Goal: Use online tool/utility: Utilize a website feature to perform a specific function

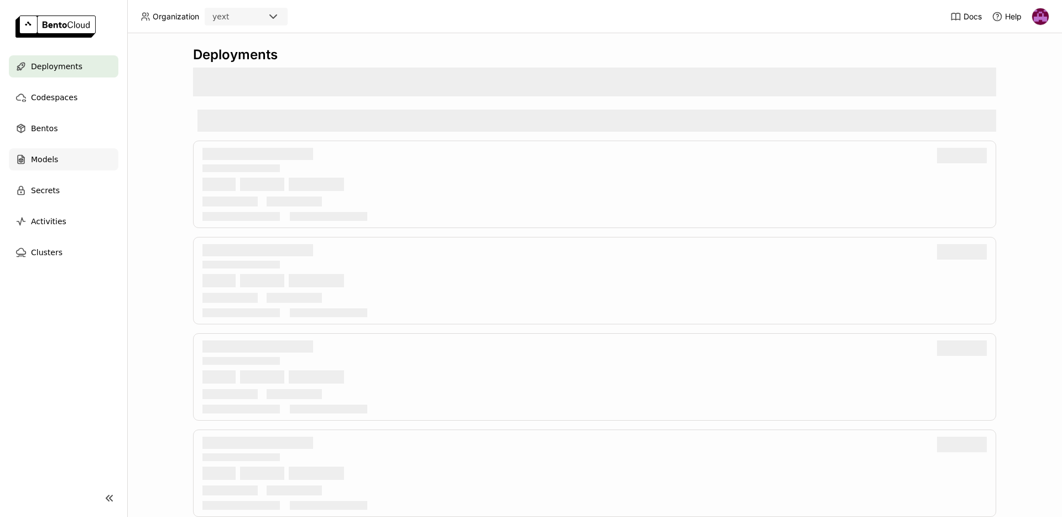
click at [48, 160] on span "Models" at bounding box center [44, 159] width 27 height 13
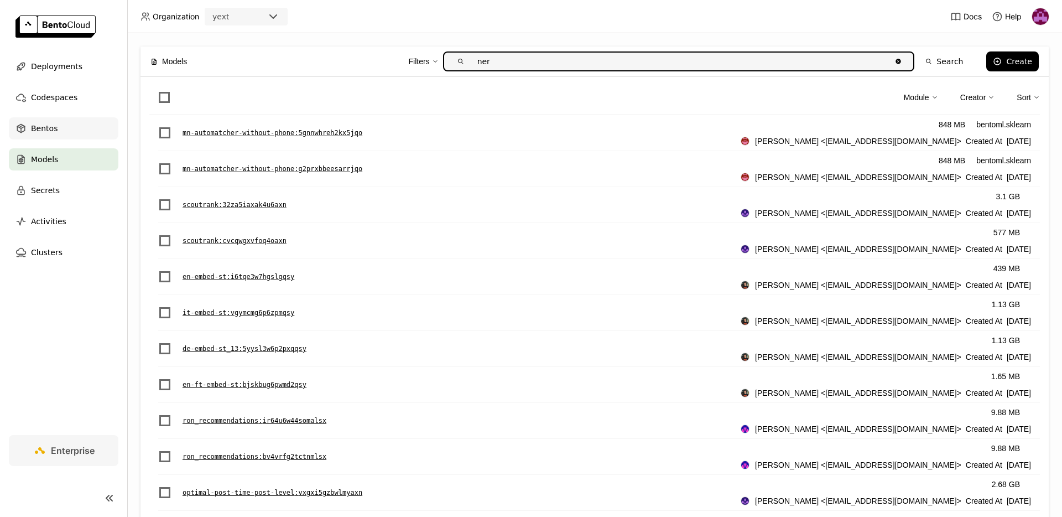
type input "ner"
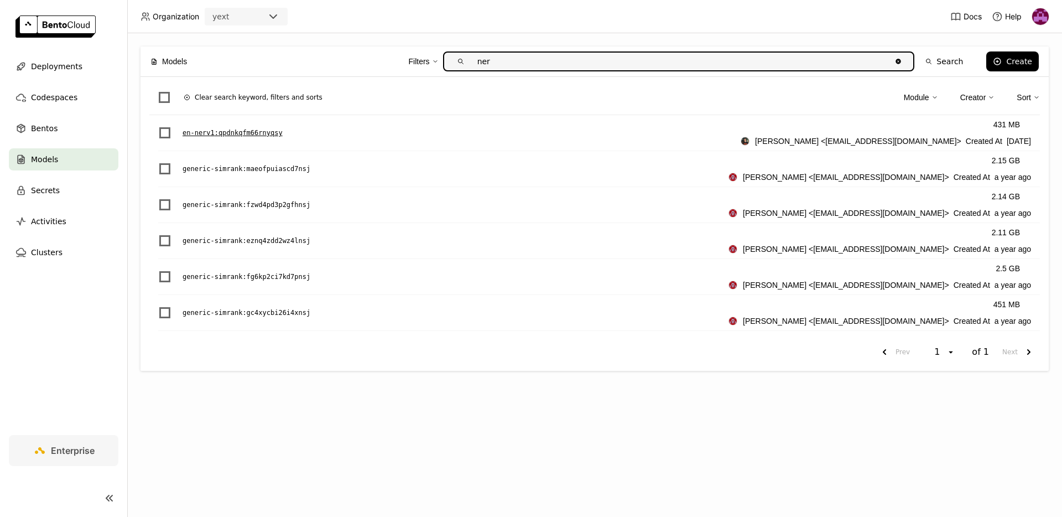
click at [209, 134] on p "en-nerv1 : qpdnkqfm66rnyqsy" at bounding box center [233, 132] width 100 height 11
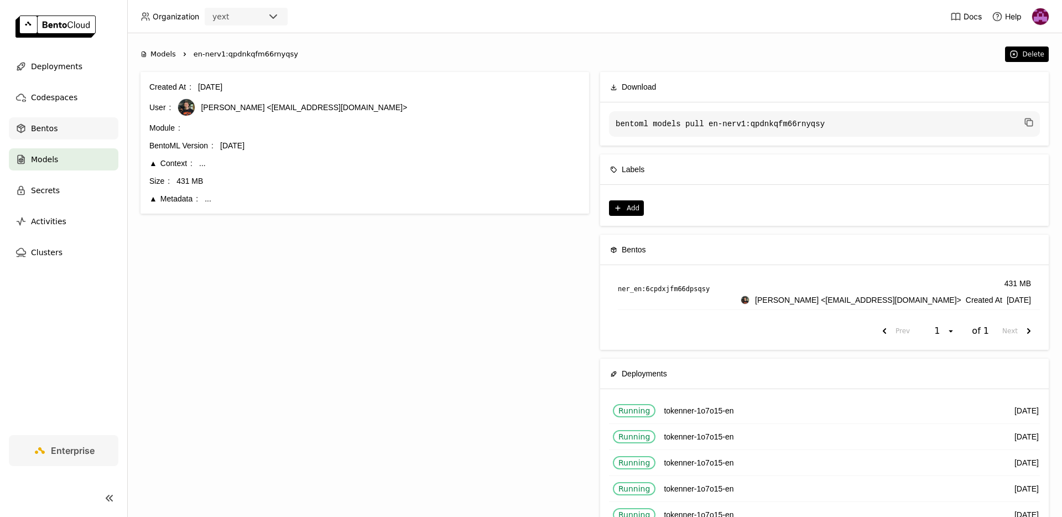
click at [49, 134] on span "Bentos" at bounding box center [44, 128] width 27 height 13
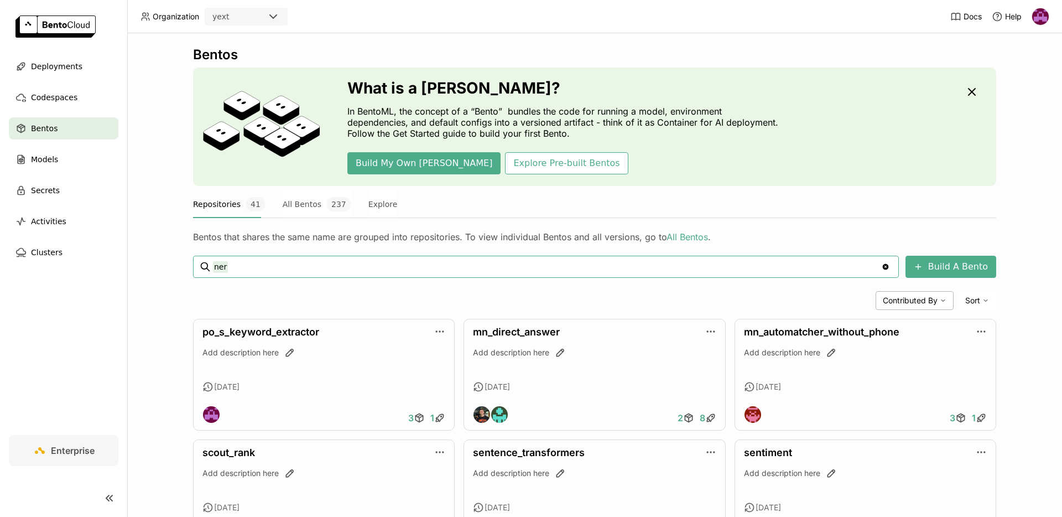
type input "ner"
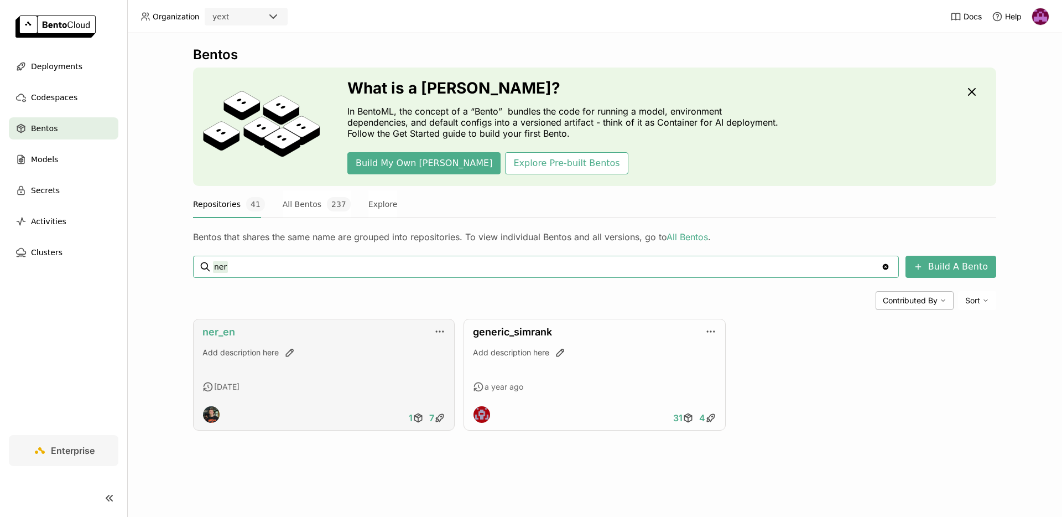
click at [212, 328] on link "ner_en" at bounding box center [218, 332] width 33 height 12
click at [446, 333] on div "ner_en Add description here [DATE] 1 7" at bounding box center [324, 375] width 262 height 112
click at [437, 328] on icon "button" at bounding box center [439, 331] width 11 height 11
click at [217, 331] on link "ner_en" at bounding box center [218, 332] width 33 height 12
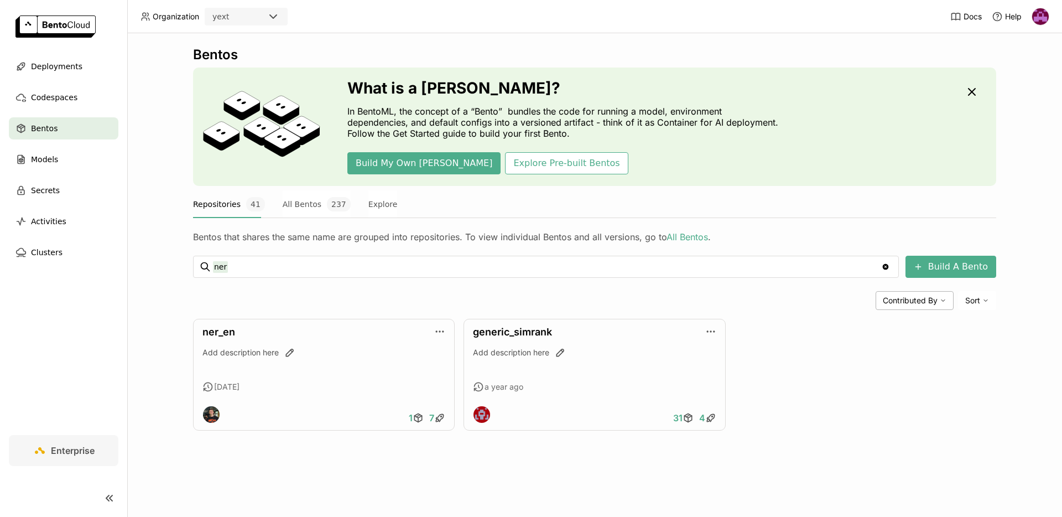
click at [232, 266] on input "ner" at bounding box center [547, 267] width 668 height 18
type input "n"
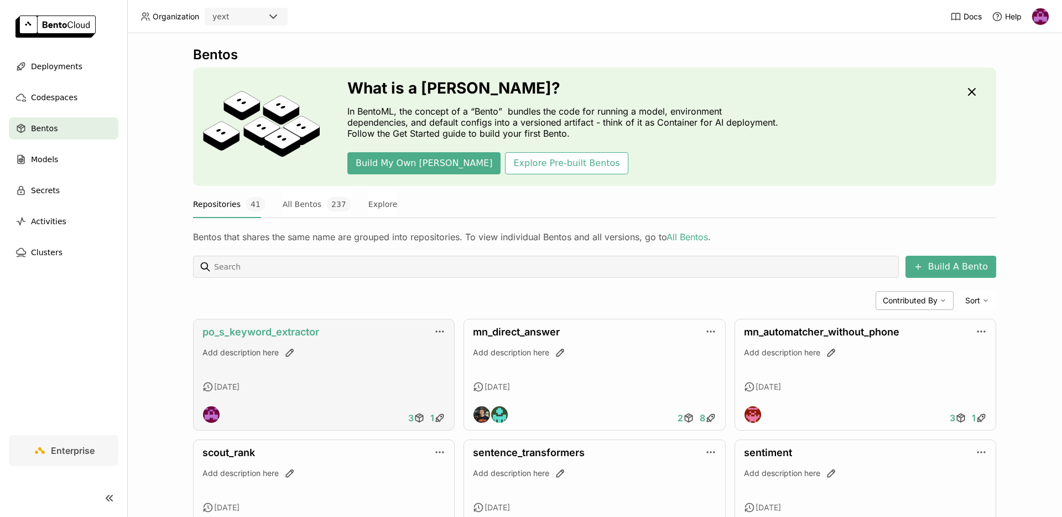
click at [279, 333] on link "po_s_keyword_extractor" at bounding box center [260, 332] width 117 height 12
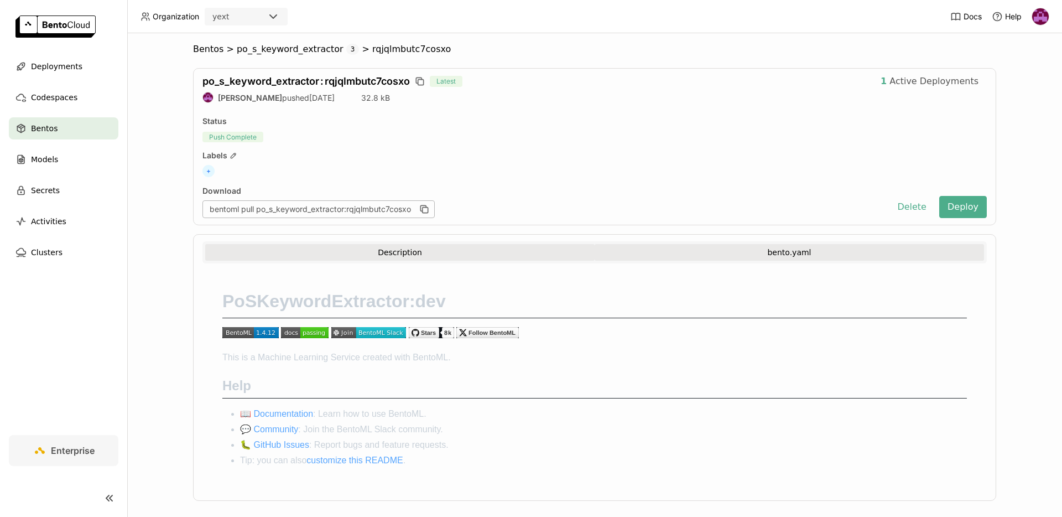
scroll to position [17, 0]
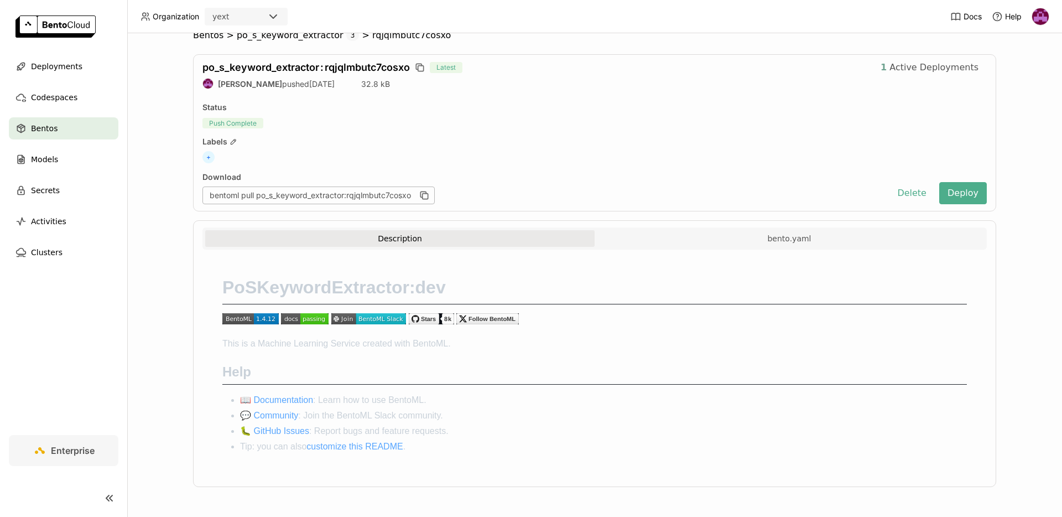
click at [899, 65] on span "Active Deployments" at bounding box center [934, 67] width 89 height 11
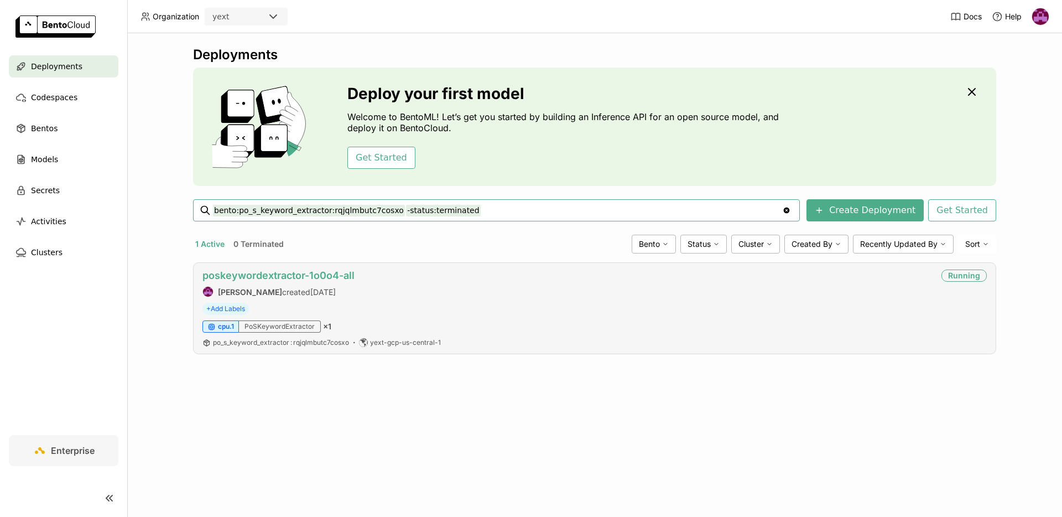
click at [292, 272] on link "poskeywordextractor-1o0o4-all" at bounding box center [278, 275] width 152 height 12
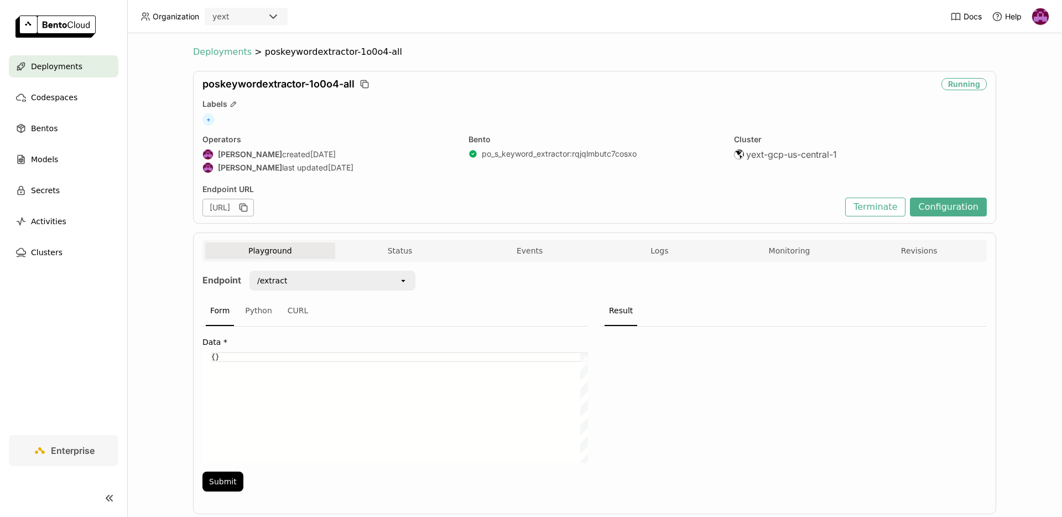
click at [235, 54] on span "Deployments" at bounding box center [222, 51] width 59 height 11
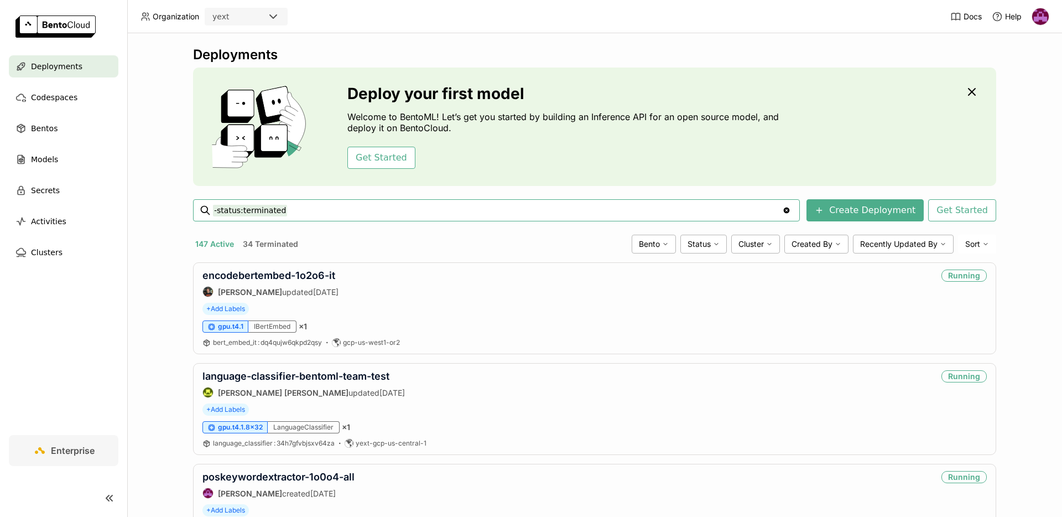
click at [791, 206] on icon "Clear value" at bounding box center [786, 210] width 9 height 9
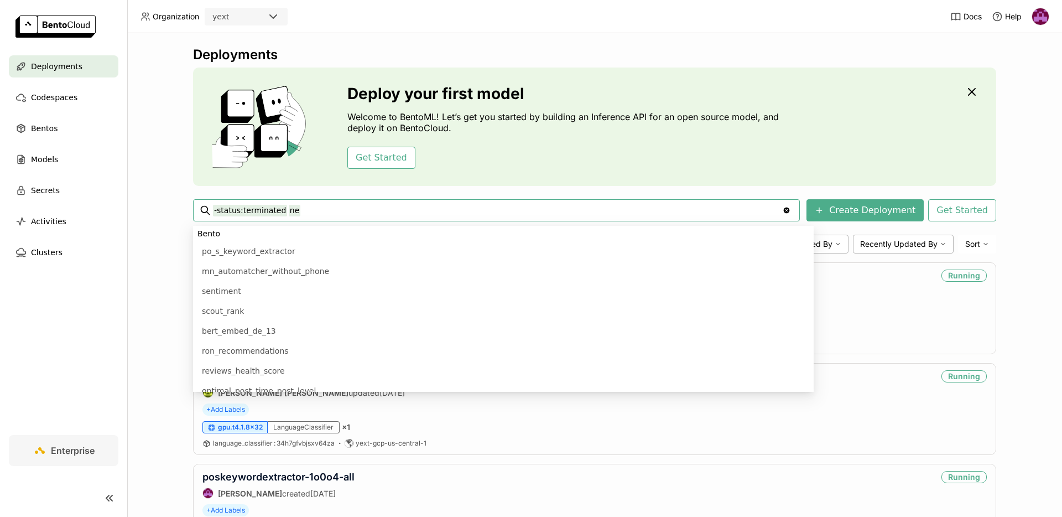
scroll to position [35, 0]
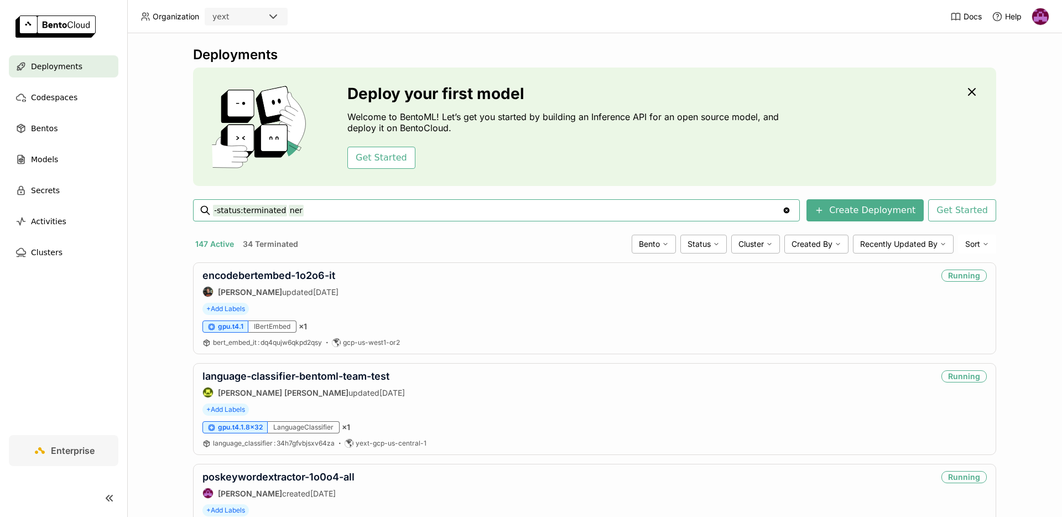
type input "-status:terminated ner"
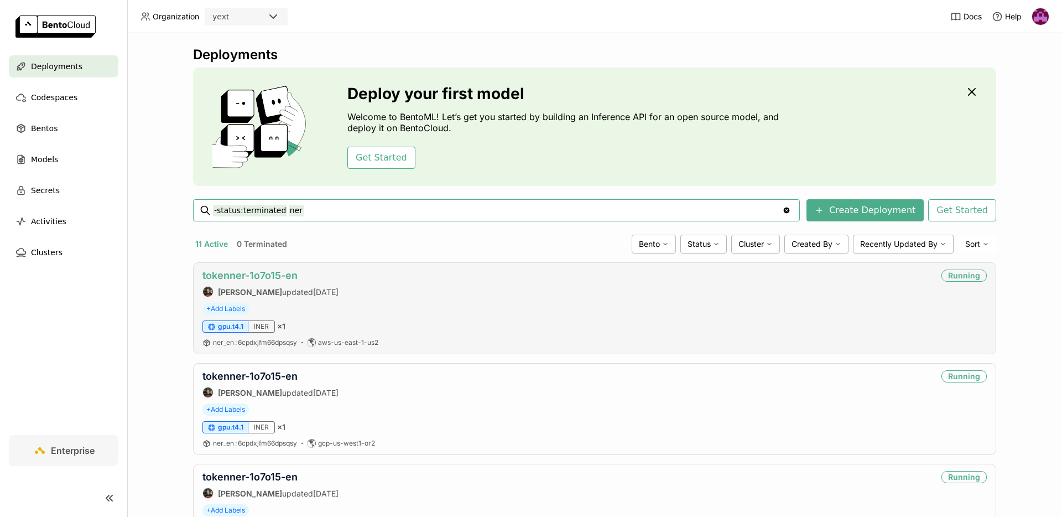
click at [282, 277] on link "tokenner-1o7o15-en" at bounding box center [249, 275] width 95 height 12
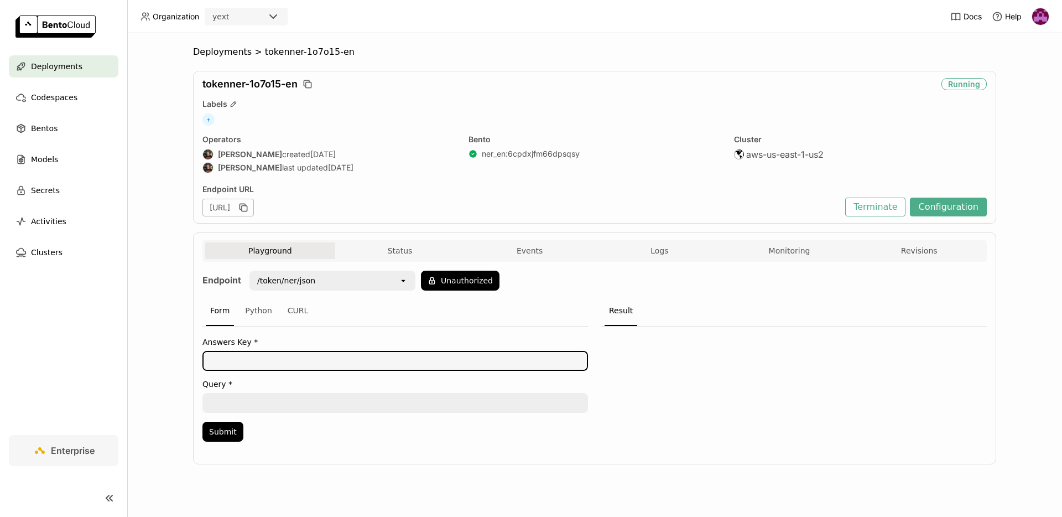
click at [268, 356] on textarea at bounding box center [395, 361] width 383 height 18
click at [261, 316] on div "Python" at bounding box center [259, 311] width 36 height 30
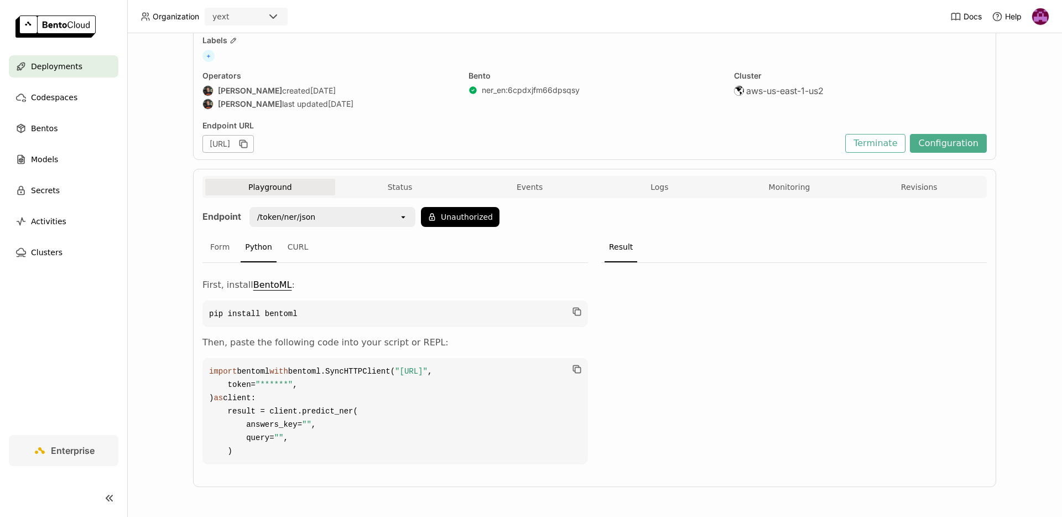
scroll to position [70, 0]
click at [220, 243] on div "Form" at bounding box center [220, 247] width 28 height 30
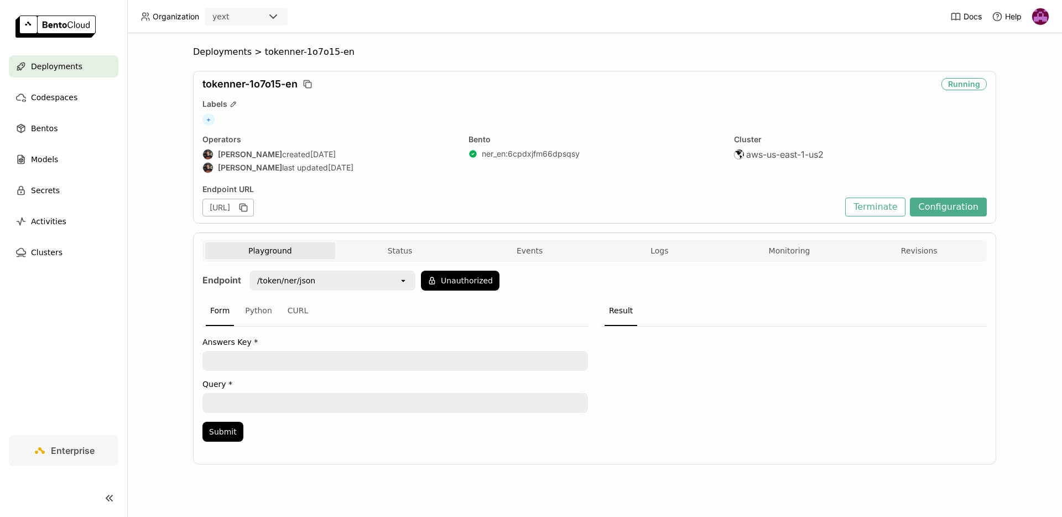
scroll to position [0, 0]
click at [261, 356] on textarea at bounding box center [395, 361] width 383 height 18
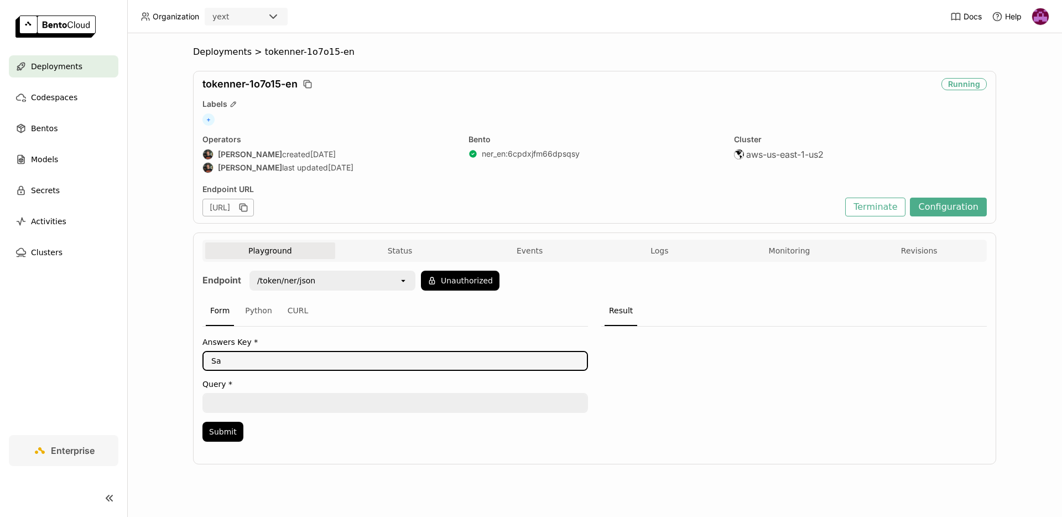
type textarea "S"
type textarea "[PERSON_NAME] | Real Estate"
click at [278, 398] on textarea at bounding box center [395, 403] width 383 height 18
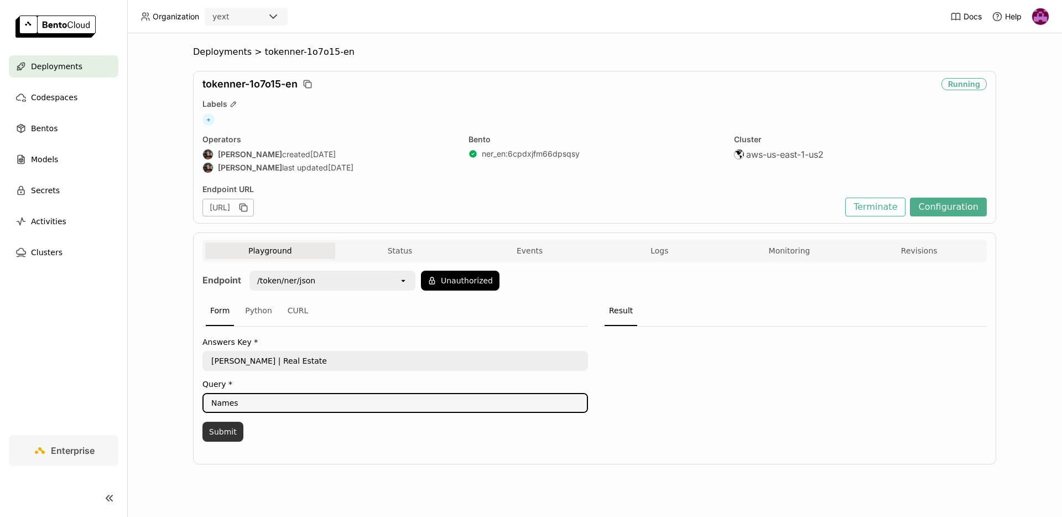
click at [223, 430] on button "Submit" at bounding box center [222, 432] width 41 height 20
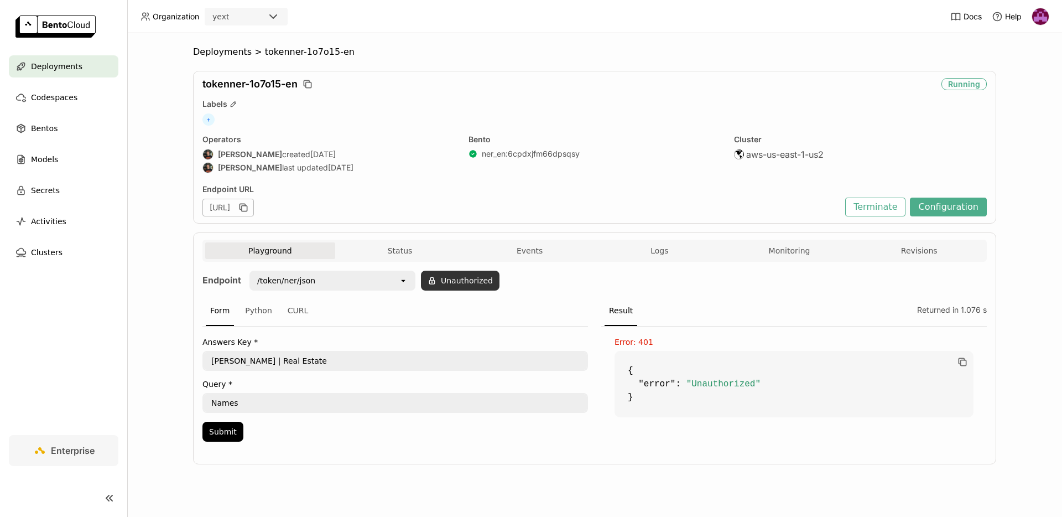
click at [439, 282] on button "Unauthorized" at bounding box center [460, 281] width 79 height 20
click at [399, 283] on icon "open" at bounding box center [403, 280] width 9 height 9
click at [479, 276] on button "Unauthorized" at bounding box center [460, 281] width 79 height 20
click at [608, 285] on div "open" at bounding box center [607, 281] width 15 height 18
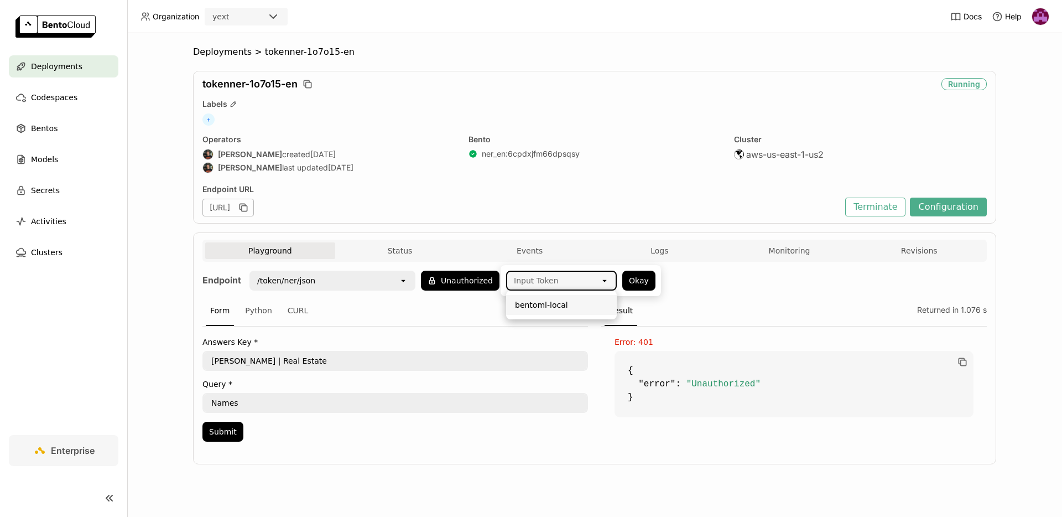
click at [587, 299] on div "bentoml-local" at bounding box center [561, 304] width 93 height 11
click at [636, 281] on button "Okay" at bounding box center [638, 281] width 33 height 20
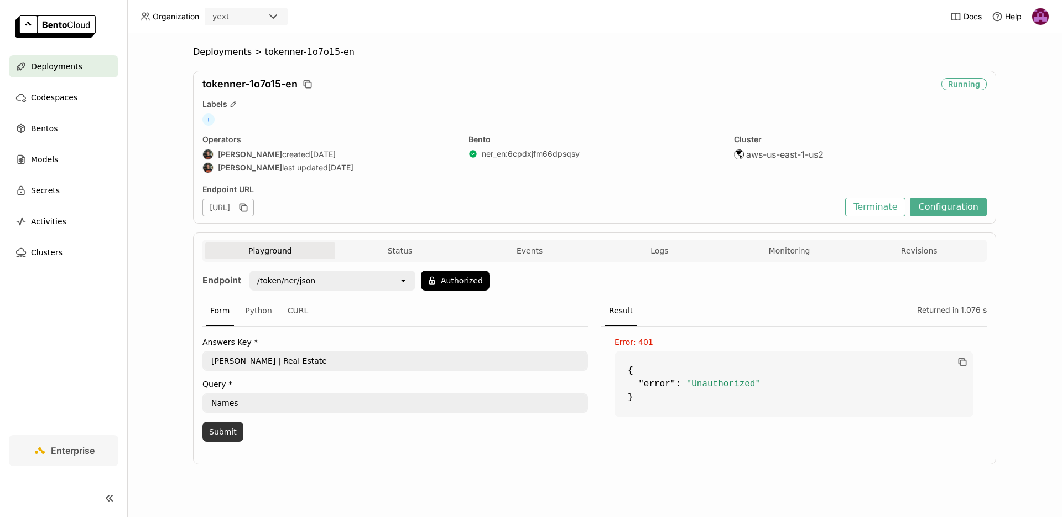
click at [231, 432] on button "Submit" at bounding box center [222, 432] width 41 height 20
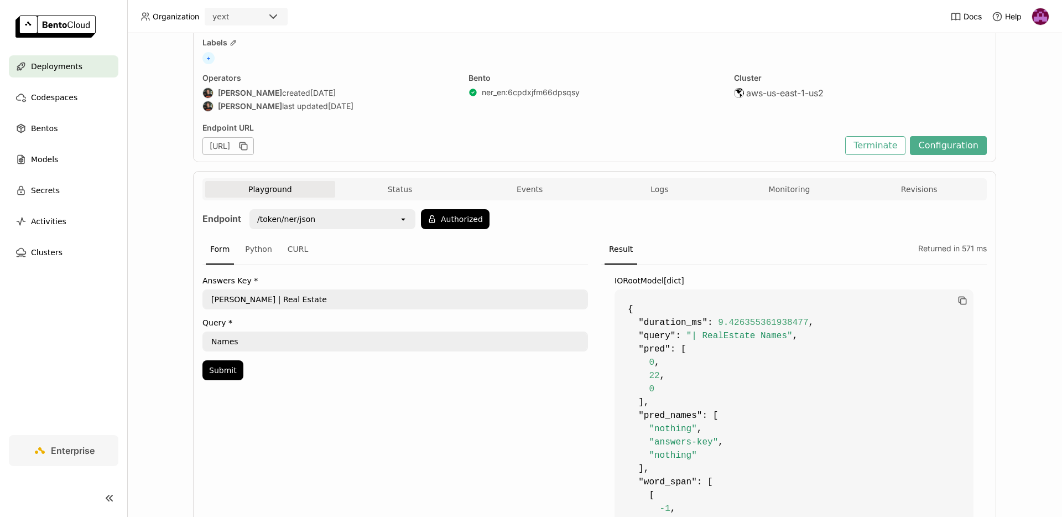
scroll to position [63, 0]
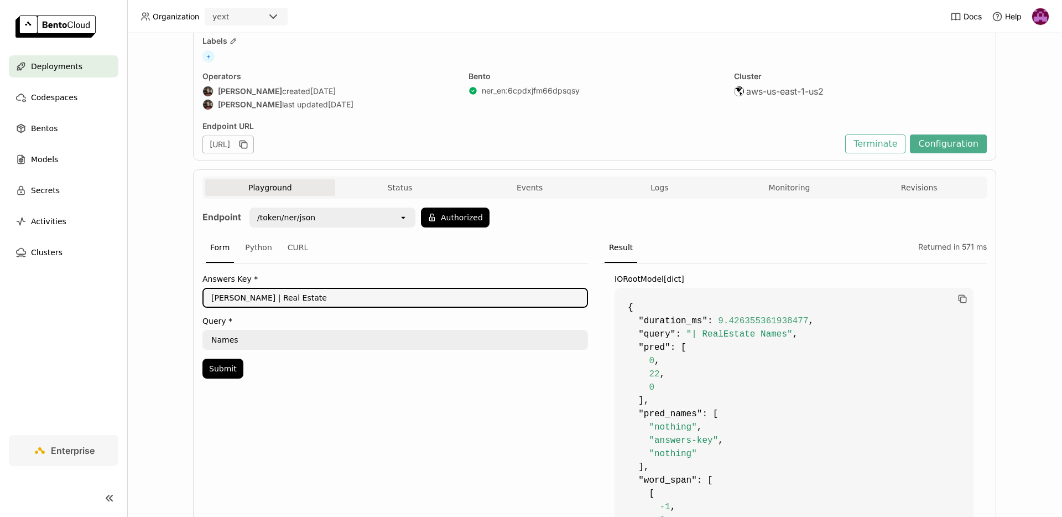
drag, startPoint x: 300, startPoint y: 298, endPoint x: 189, endPoint y: 298, distance: 110.6
click at [189, 298] on div "Deployments > tokenner-1o7o15-en tokenner-1o7o15-en Running Labels + Operators …" at bounding box center [594, 275] width 935 height 484
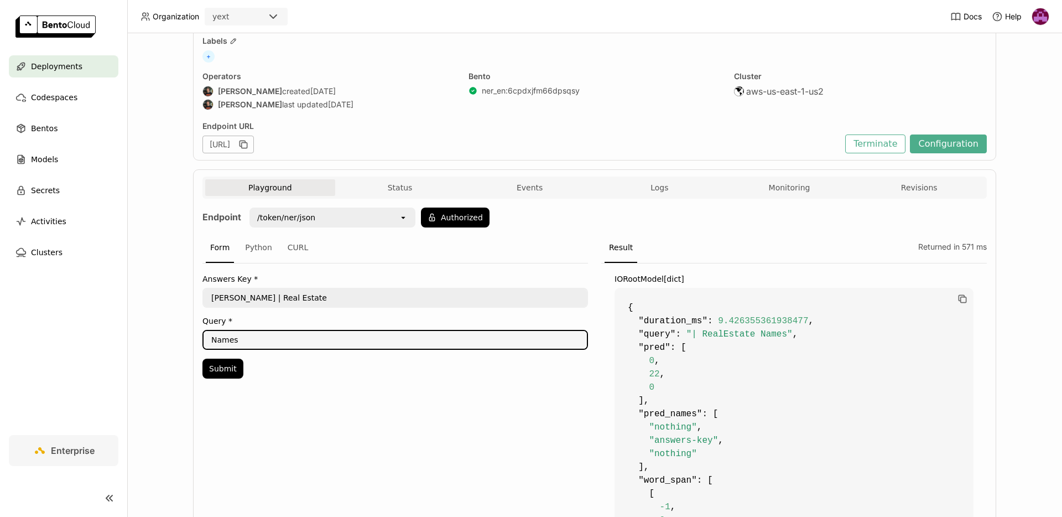
drag, startPoint x: 248, startPoint y: 334, endPoint x: 183, endPoint y: 339, distance: 66.0
click at [183, 340] on div "Deployments > tokenner-1o7o15-en tokenner-1o7o15-en Running Labels + Operators …" at bounding box center [594, 275] width 935 height 484
type textarea "[PERSON_NAME] | Real Estate"
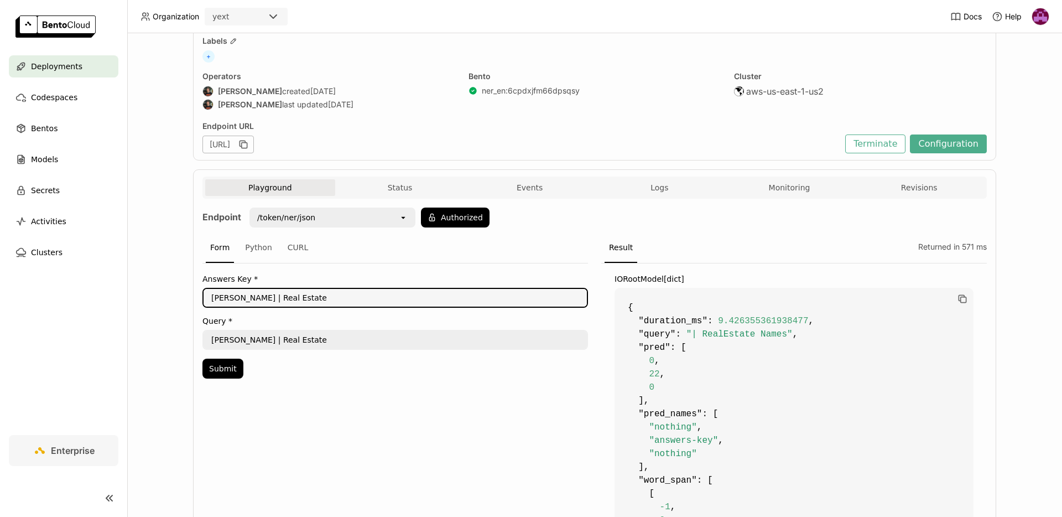
drag, startPoint x: 308, startPoint y: 300, endPoint x: 157, endPoint y: 292, distance: 151.8
click at [157, 292] on div "Deployments > tokenner-1o7o15-en tokenner-1o7o15-en Running Labels + Operators …" at bounding box center [594, 275] width 935 height 484
type textarea "names"
click at [214, 373] on button "Submit" at bounding box center [222, 368] width 41 height 20
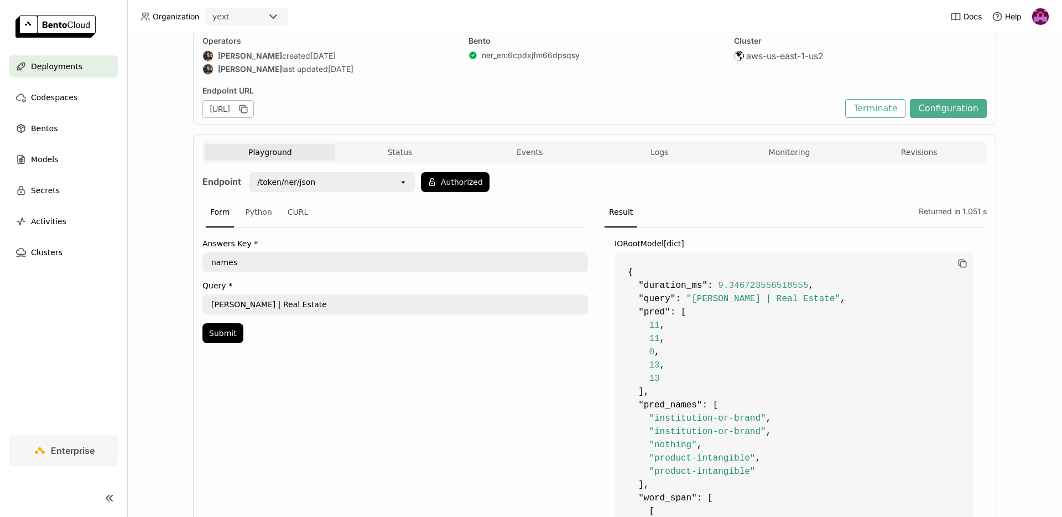
scroll to position [103, 0]
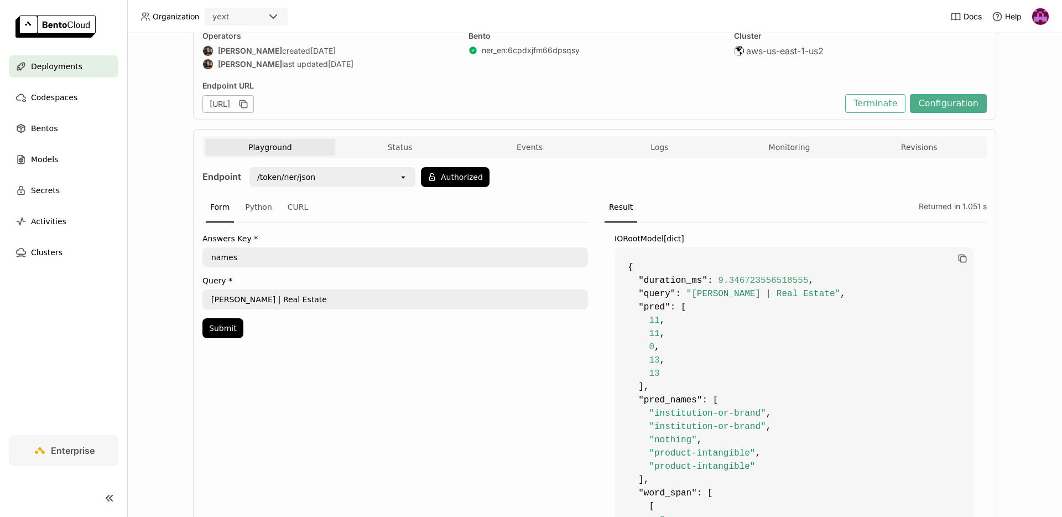
click at [228, 254] on textarea "names" at bounding box center [395, 257] width 383 height 18
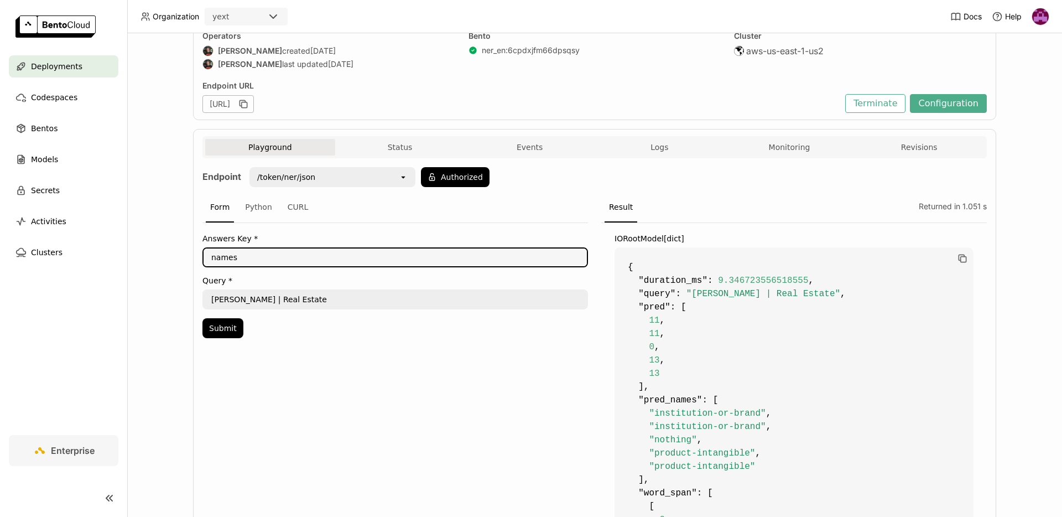
click at [228, 254] on textarea "names" at bounding box center [395, 257] width 383 height 18
click at [230, 329] on button "Submit" at bounding box center [222, 328] width 41 height 20
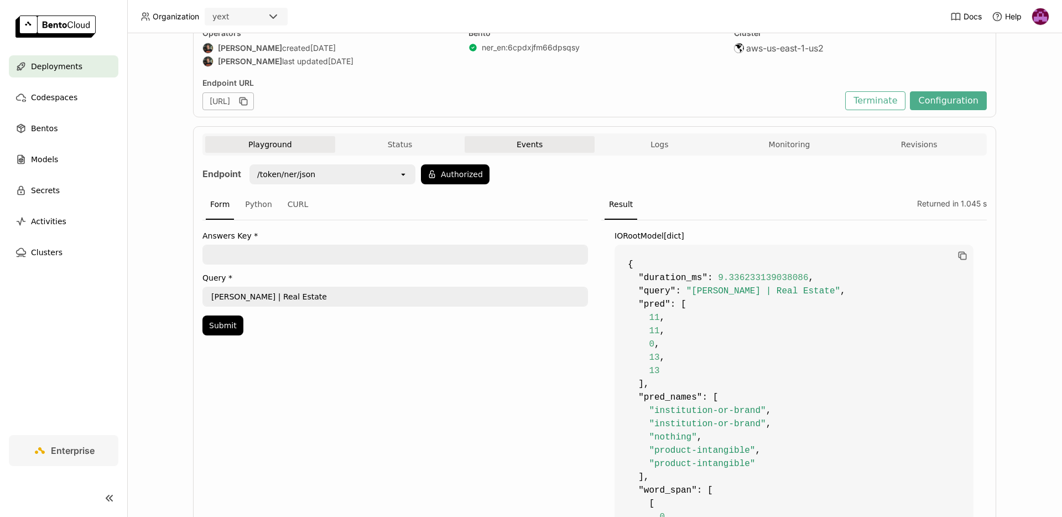
scroll to position [129, 0]
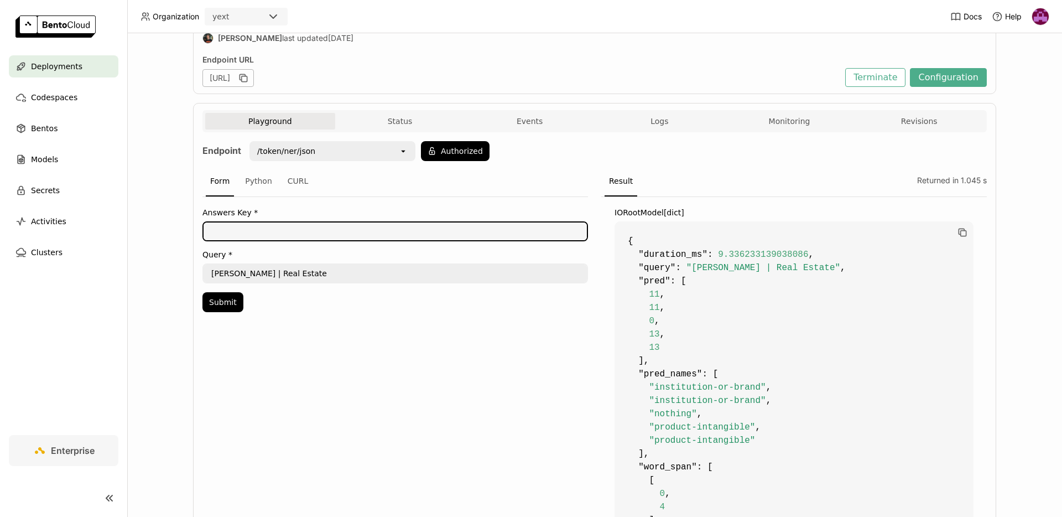
click at [241, 235] on textarea at bounding box center [395, 231] width 383 height 18
type textarea "first name?"
click at [237, 293] on button "Submit" at bounding box center [222, 302] width 41 height 20
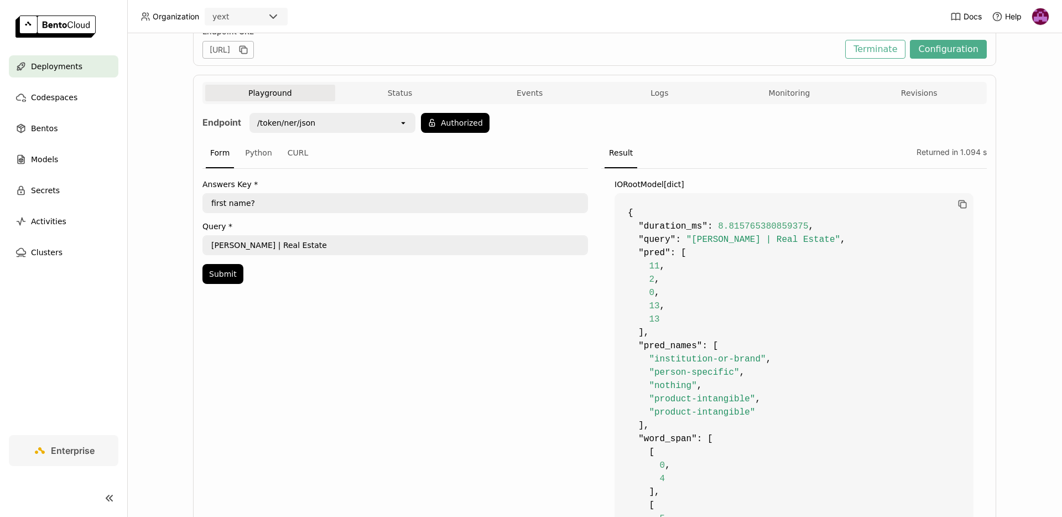
scroll to position [161, 0]
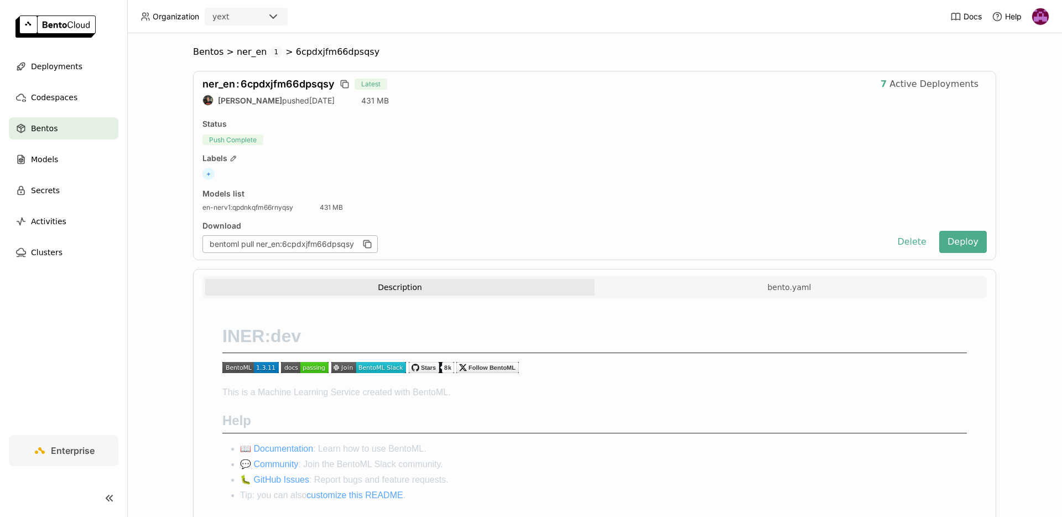
click at [296, 48] on span "6cpdxjfm66dpsqsy" at bounding box center [338, 51] width 84 height 11
click at [936, 79] on span "Active Deployments" at bounding box center [934, 84] width 89 height 11
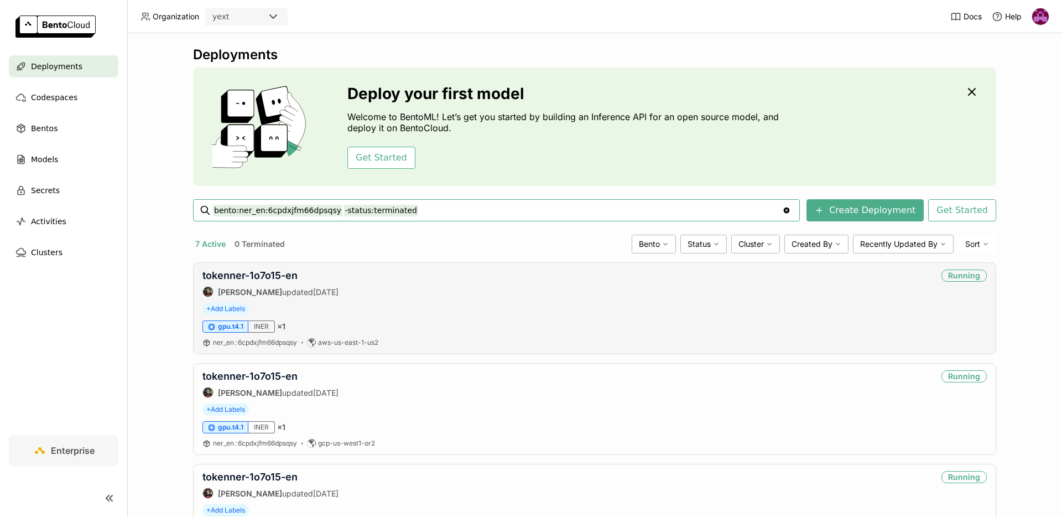
scroll to position [471, 0]
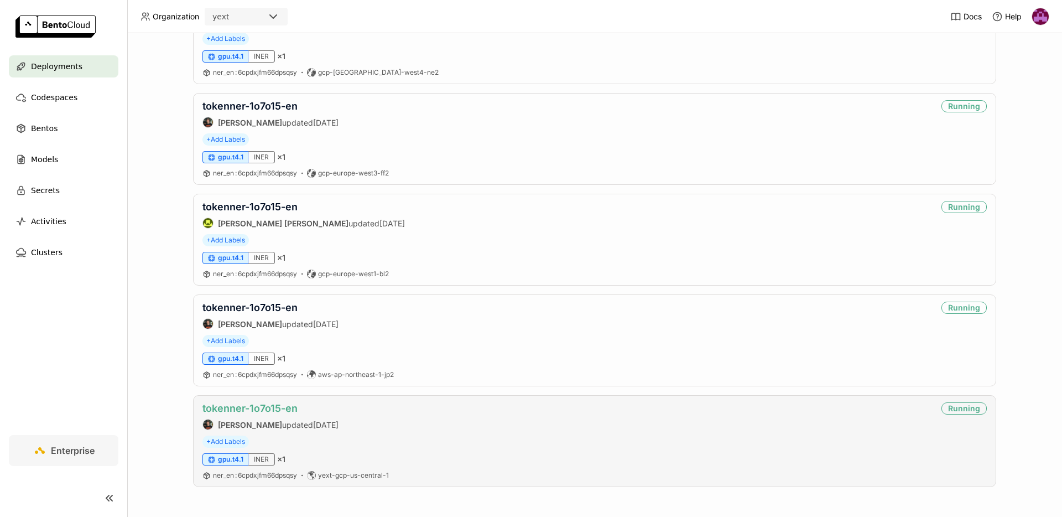
click at [274, 410] on link "tokenner-1o7o15-en" at bounding box center [249, 408] width 95 height 12
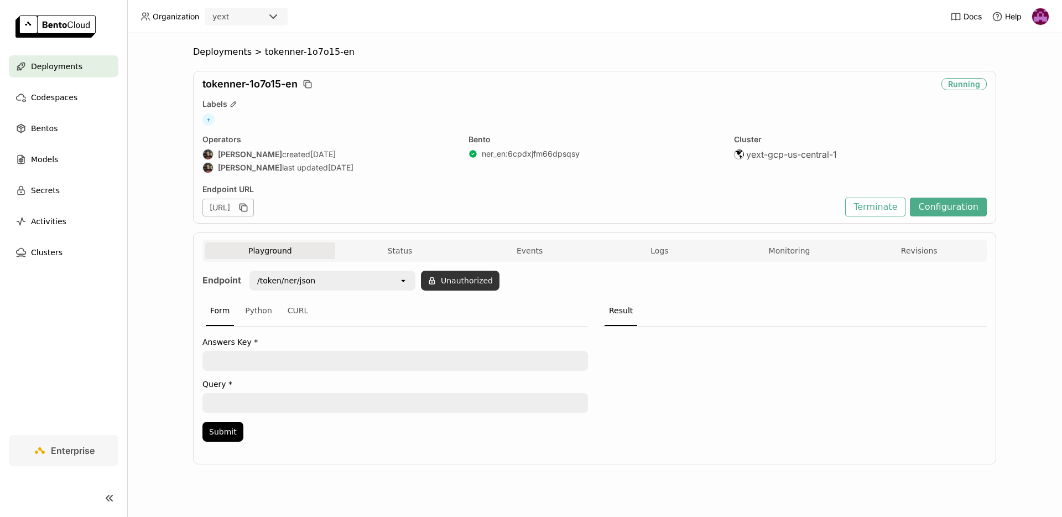
click at [461, 282] on button "Unauthorized" at bounding box center [460, 281] width 79 height 20
click at [606, 279] on icon "open" at bounding box center [604, 280] width 9 height 9
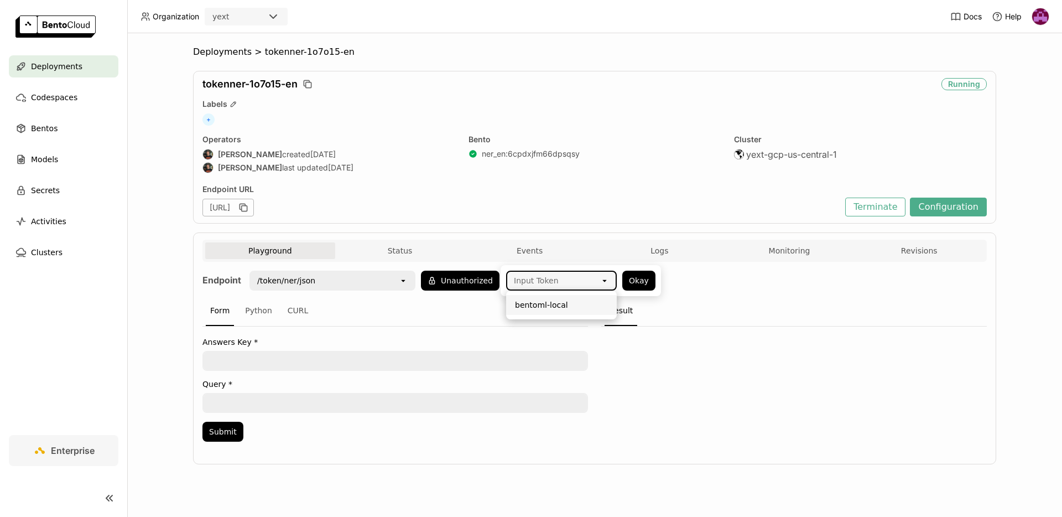
click at [568, 309] on div "bentoml-local" at bounding box center [561, 304] width 93 height 11
click at [638, 282] on button "Okay" at bounding box center [638, 281] width 33 height 20
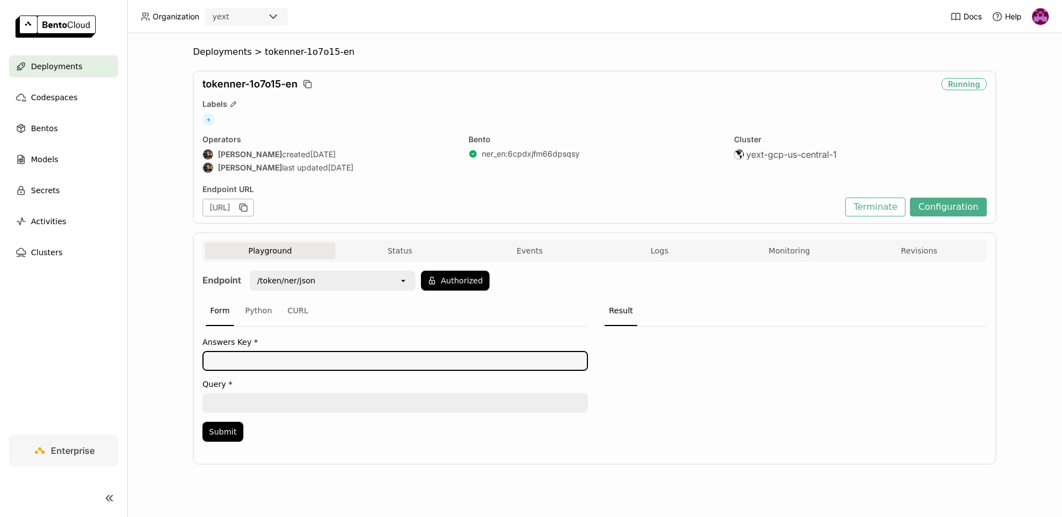
click at [306, 357] on textarea at bounding box center [395, 361] width 383 height 18
